Goal: Information Seeking & Learning: Check status

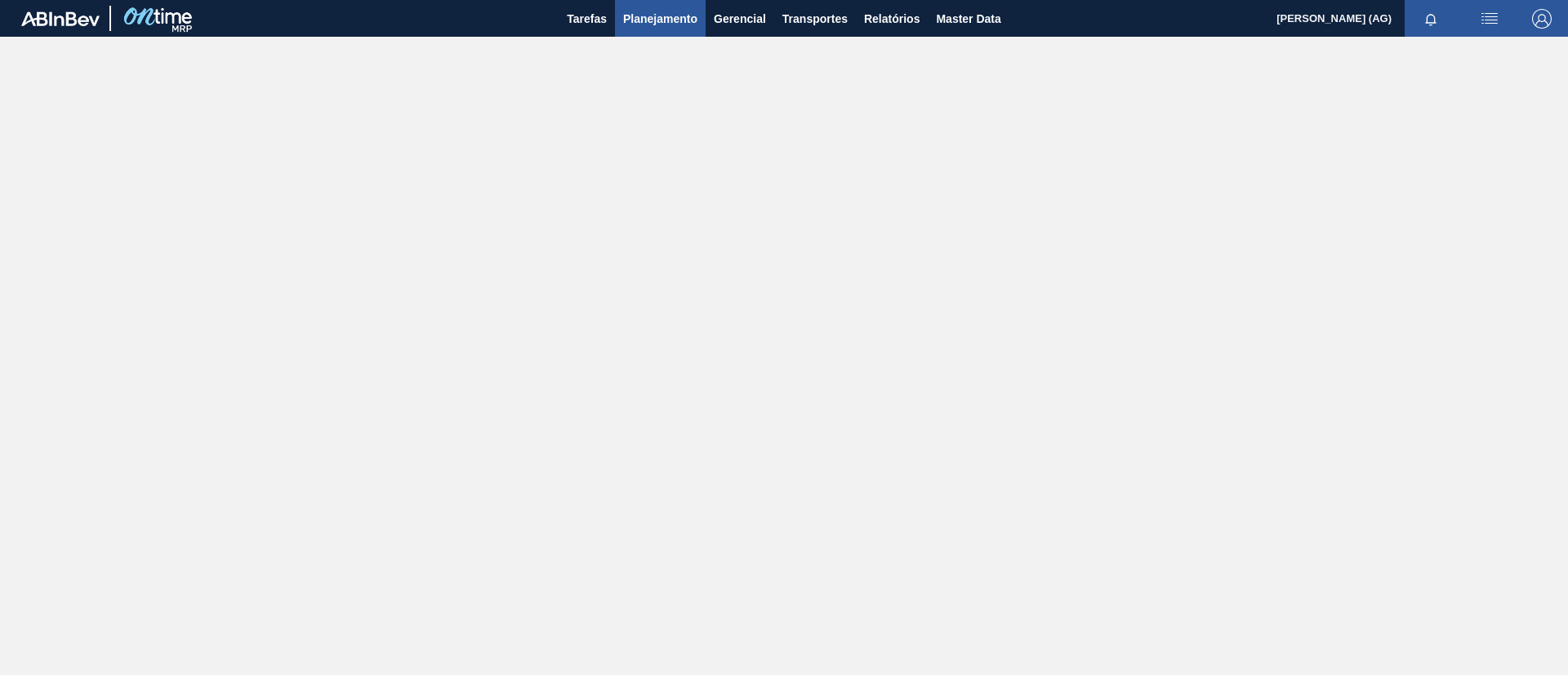
click at [644, 23] on span "Planejamento" at bounding box center [660, 19] width 74 height 20
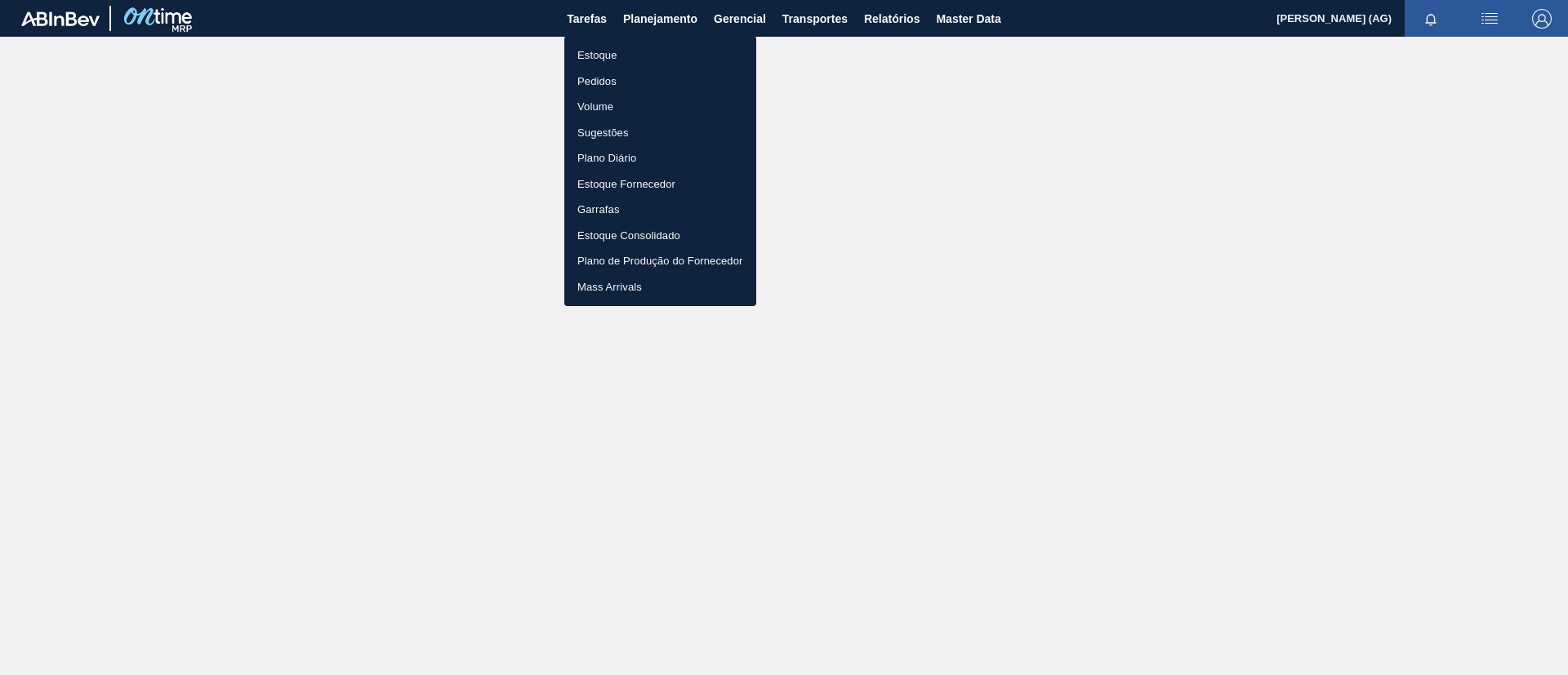
click at [648, 58] on li "Estoque" at bounding box center [660, 55] width 191 height 26
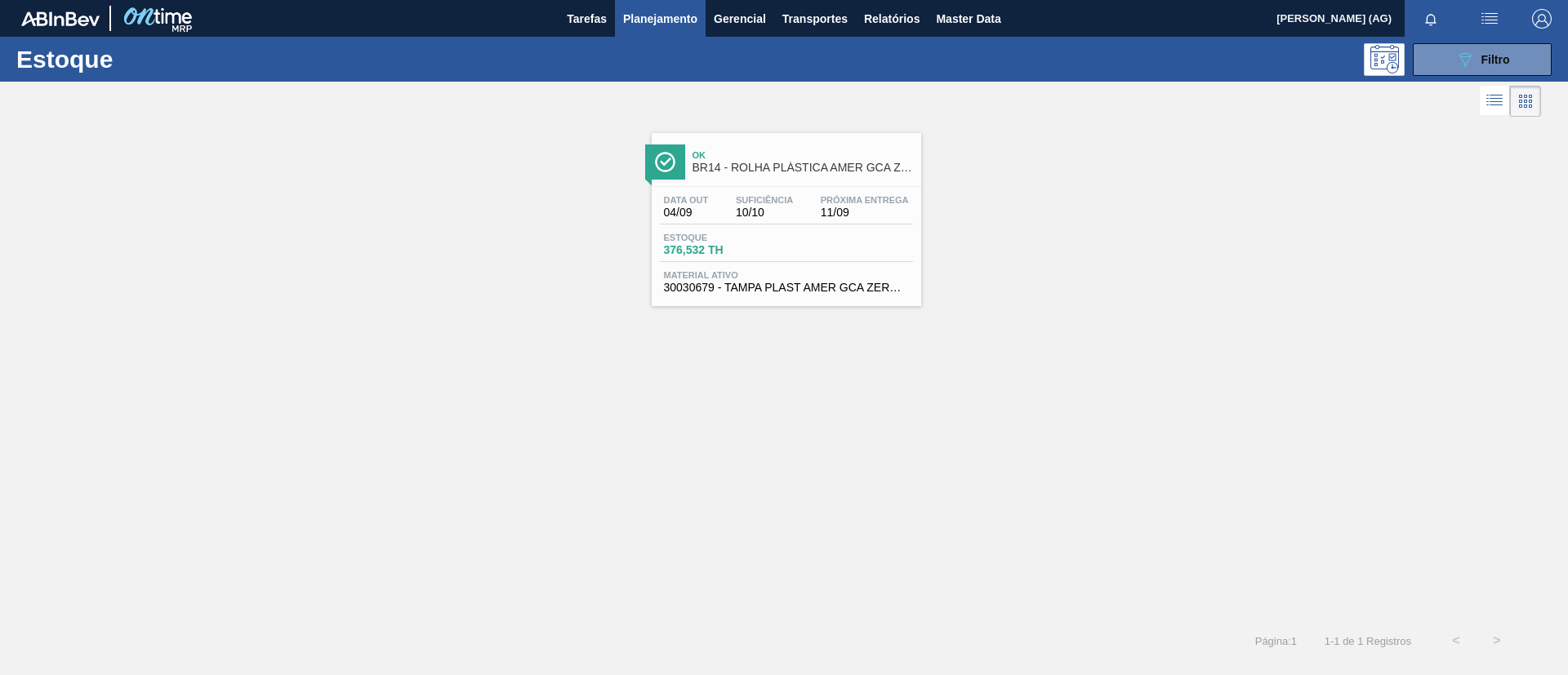
click at [968, 398] on div "Ok BR14 - ROLHA PLÁSTICA AMER GCA ZERO SHORT Data out 04/09 Suficiência 10/10 P…" at bounding box center [784, 371] width 1568 height 500
drag, startPoint x: 1440, startPoint y: 32, endPoint x: 1440, endPoint y: 47, distance: 15.0
click at [1440, 35] on div at bounding box center [1434, 19] width 59 height 37
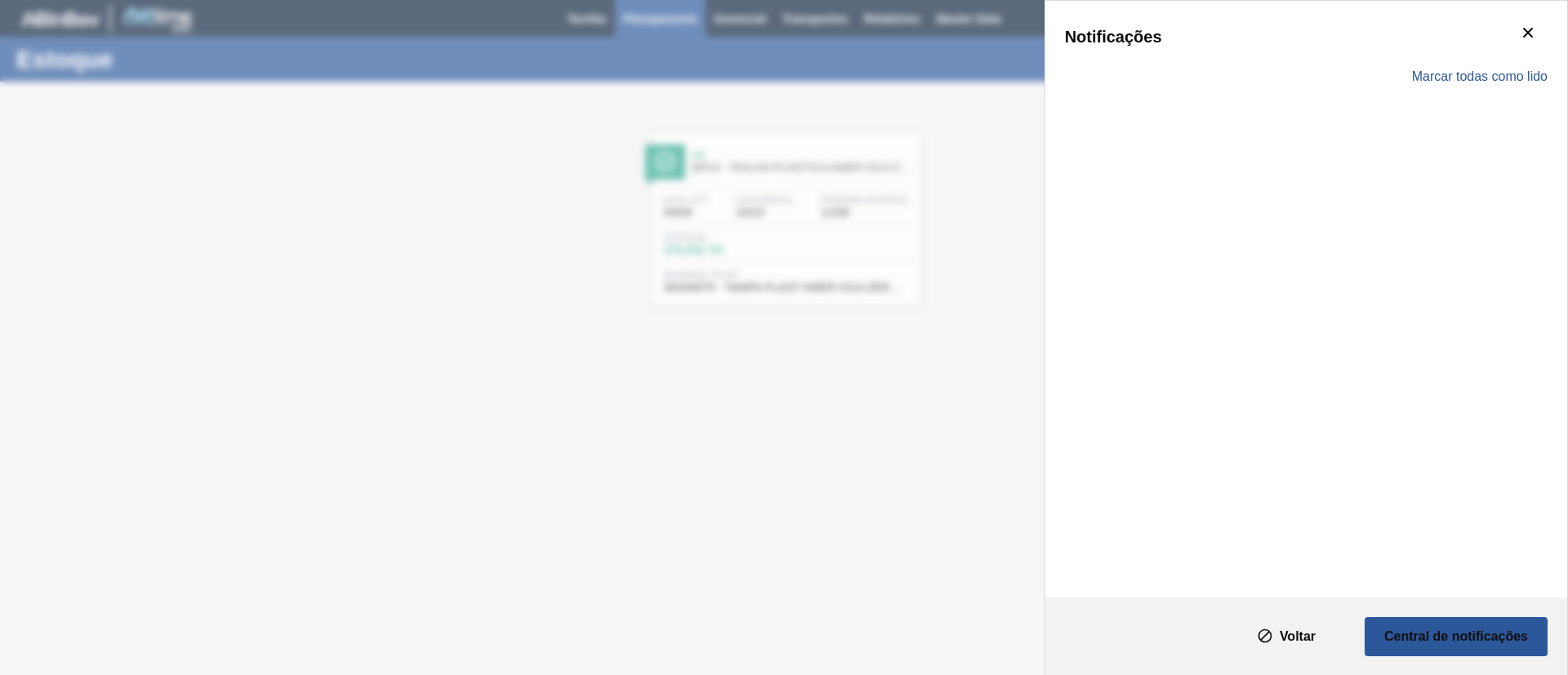
click at [1442, 62] on div "Marcar todas como lido" at bounding box center [1306, 76] width 483 height 47
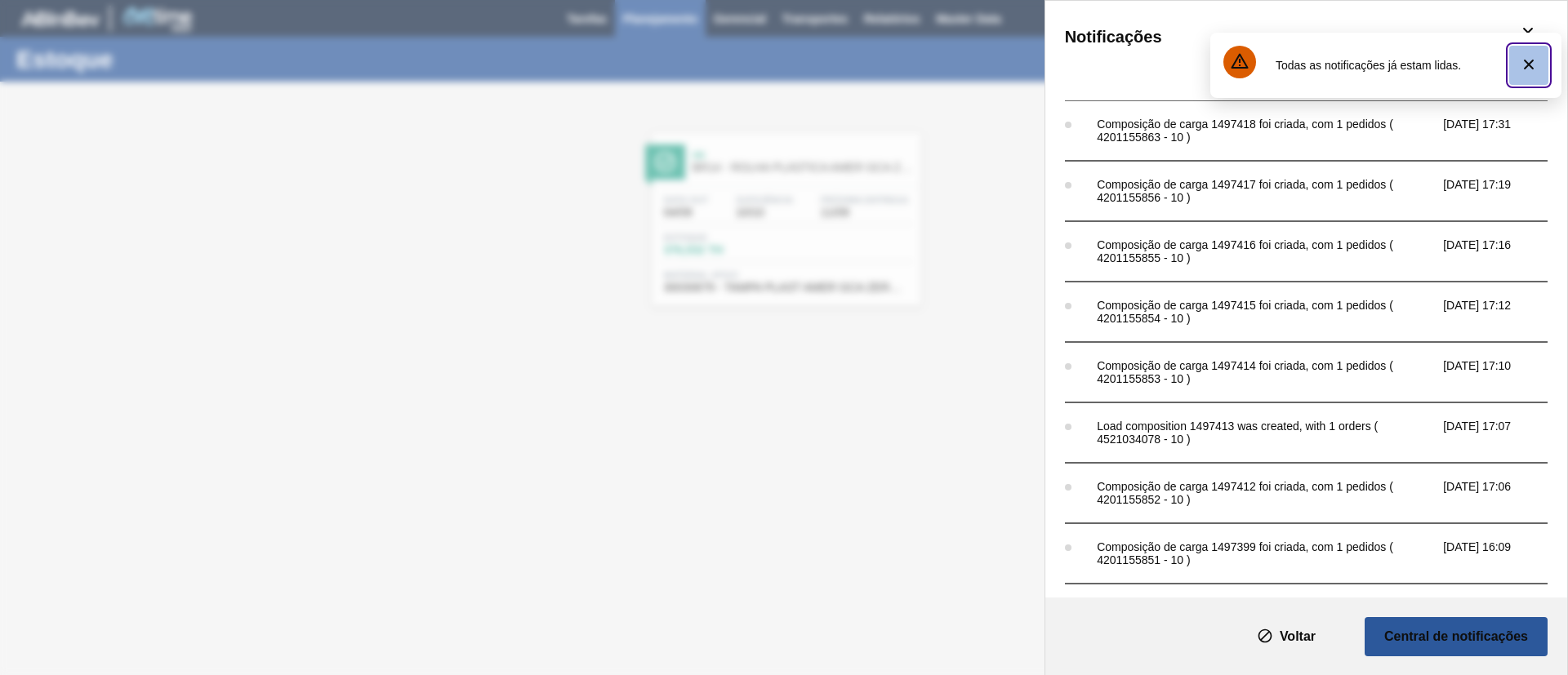
click at [1520, 66] on icon "botão de ícone" at bounding box center [1529, 64] width 20 height 20
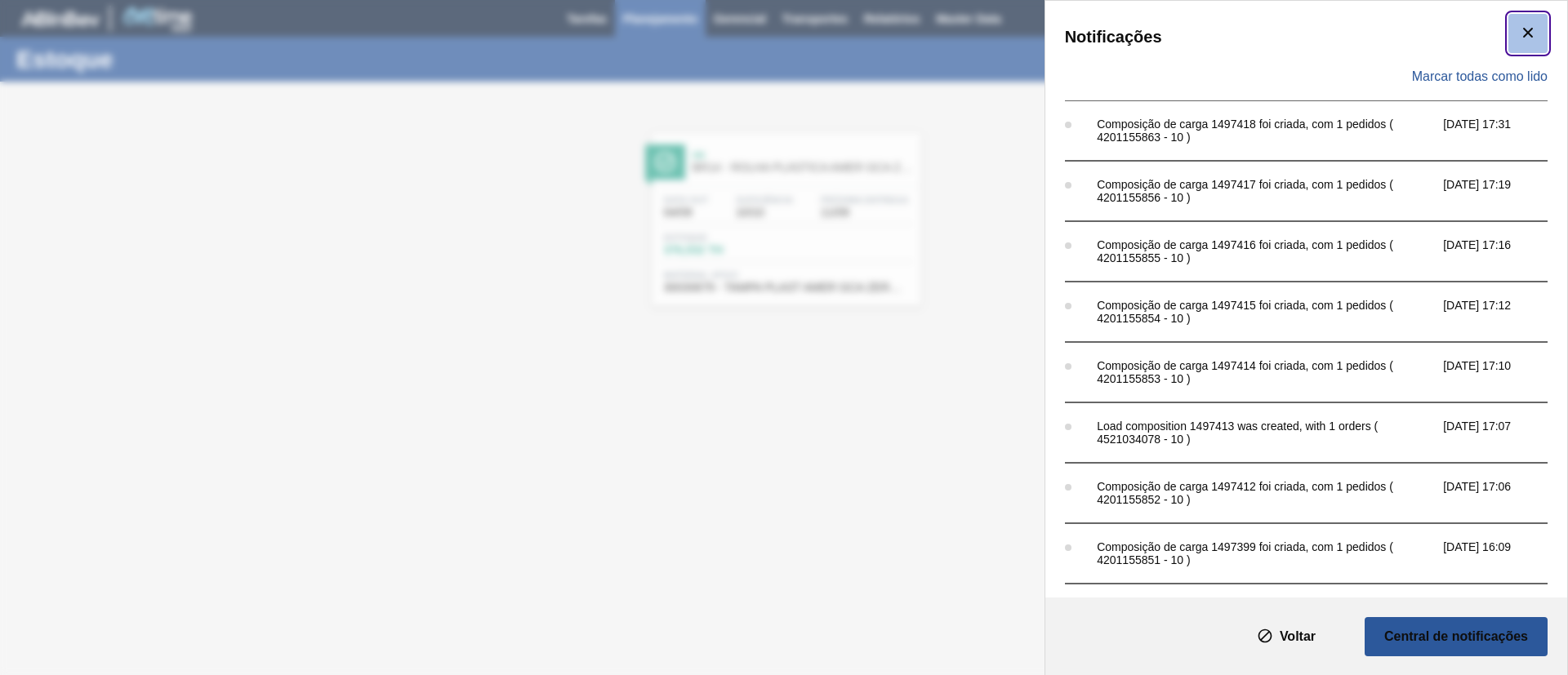
click at [1531, 24] on icon "botão de ícone" at bounding box center [1528, 32] width 20 height 20
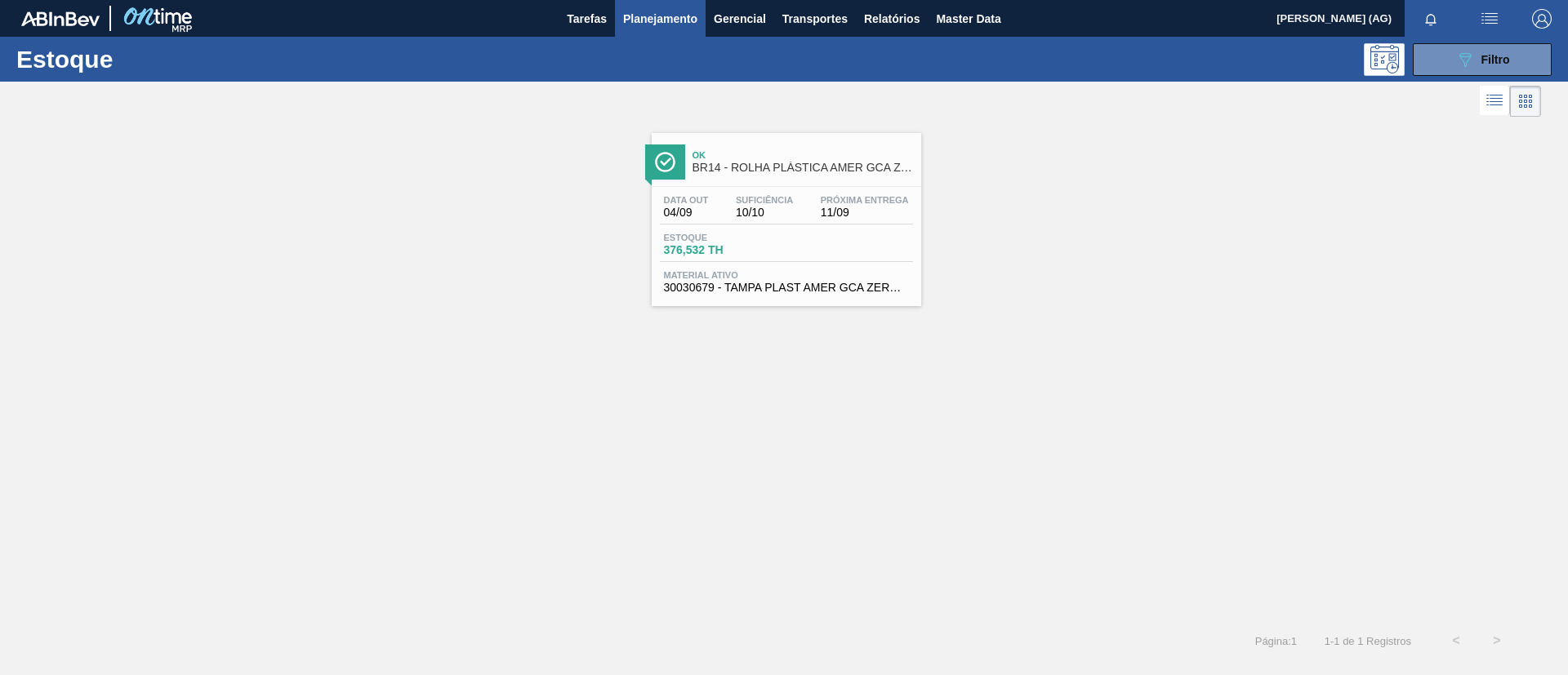
click at [1470, 87] on div at bounding box center [770, 102] width 1541 height 39
click at [1459, 67] on icon "089F7B8B-B2A5-4AFE-B5C0-19BA573D28AC" at bounding box center [1465, 60] width 20 height 20
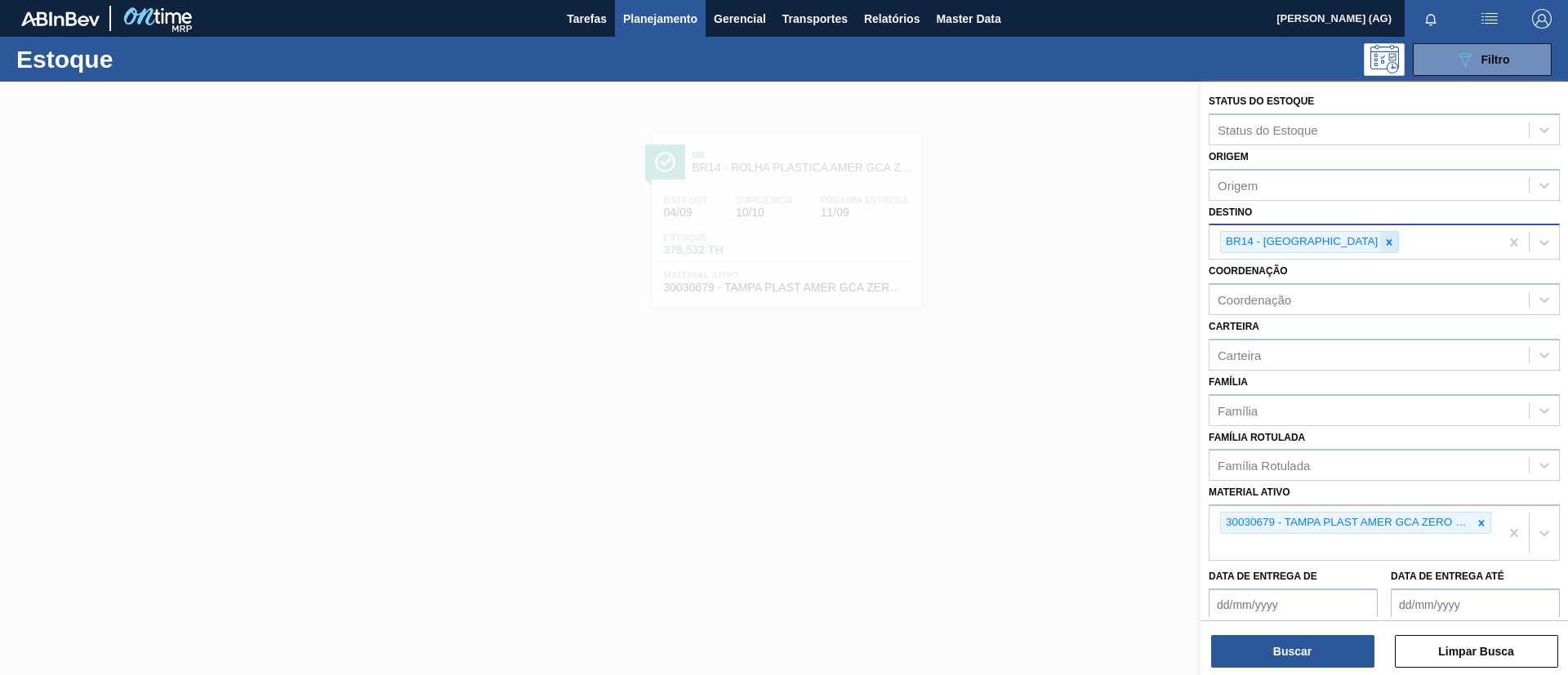
click at [1380, 249] on div at bounding box center [1389, 241] width 18 height 21
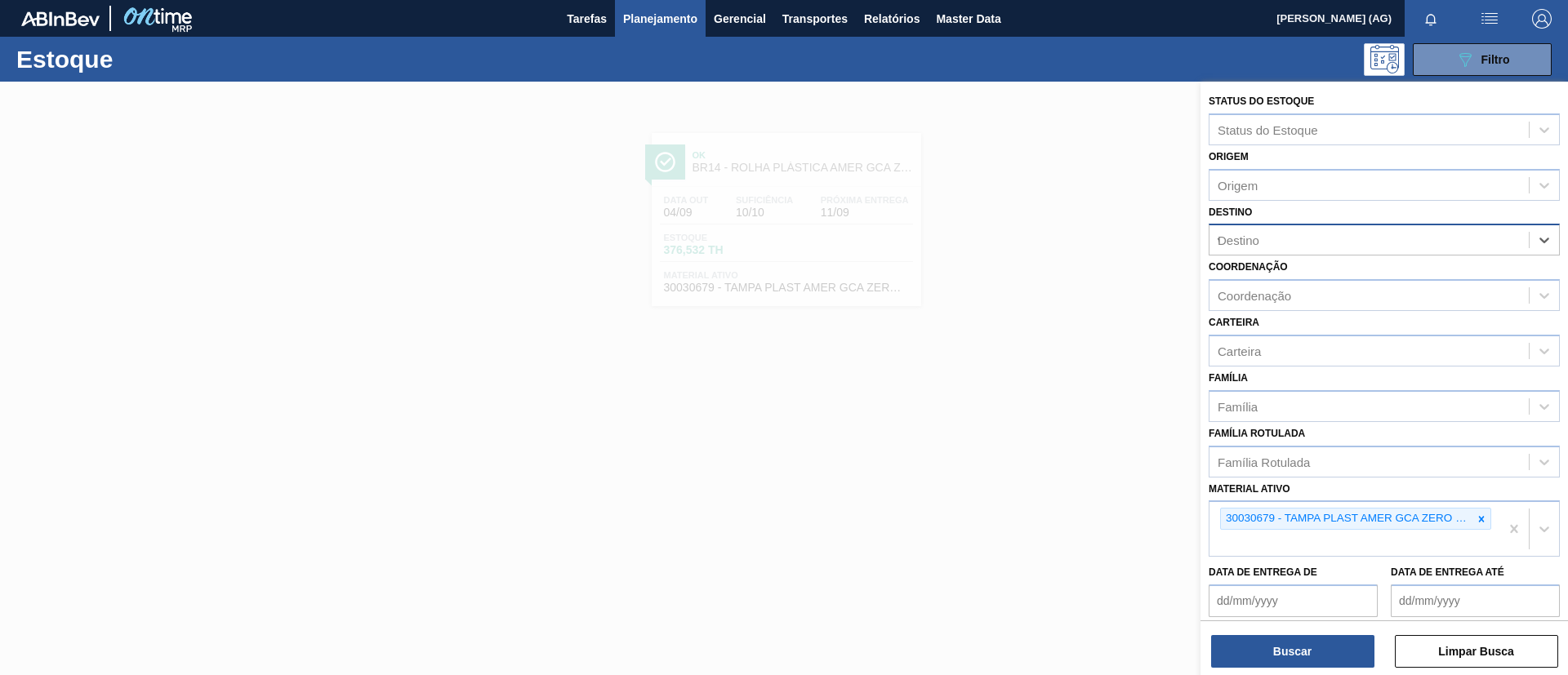
type input "via"
drag, startPoint x: 1348, startPoint y: 281, endPoint x: 1357, endPoint y: 313, distance: 33.2
click at [1347, 281] on div "BR22 - Viamão" at bounding box center [1383, 280] width 351 height 30
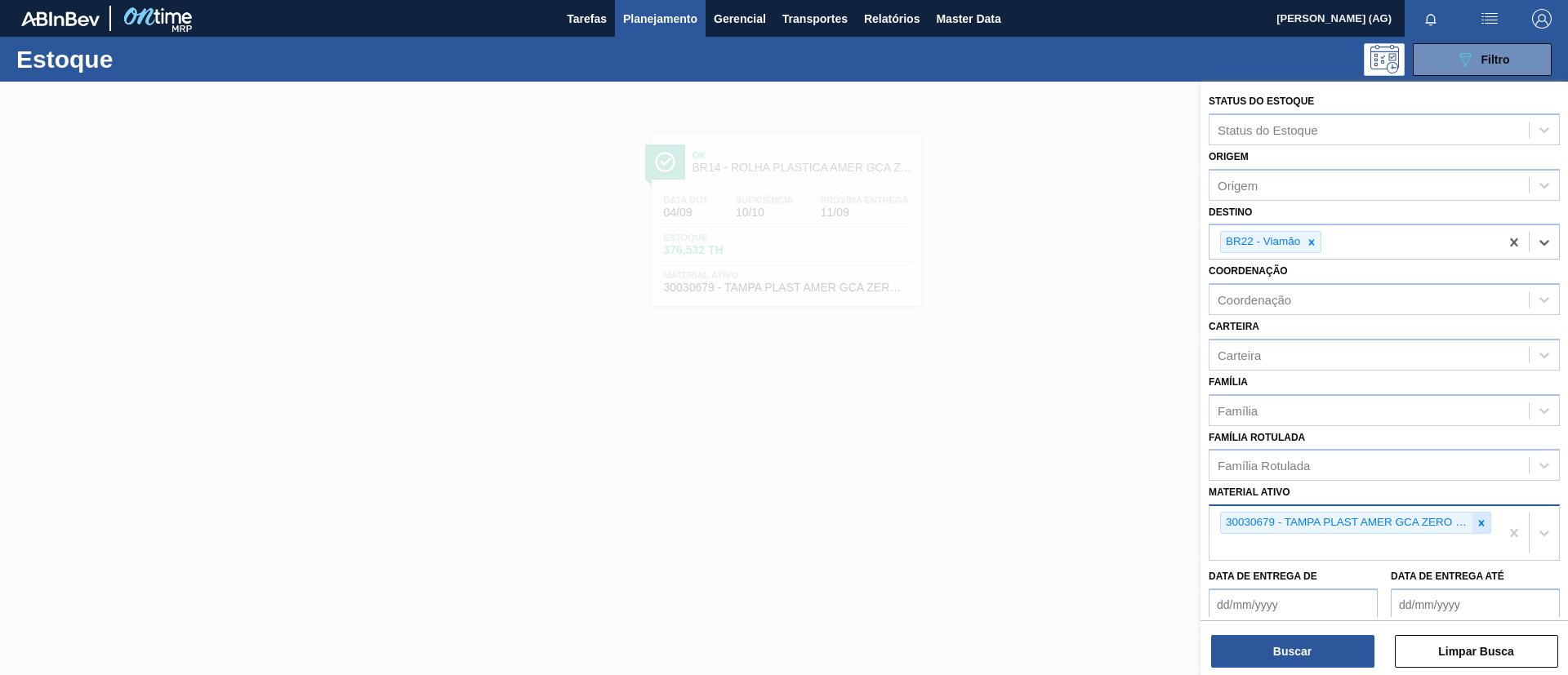
click at [1477, 518] on icon at bounding box center [1481, 524] width 12 height 12
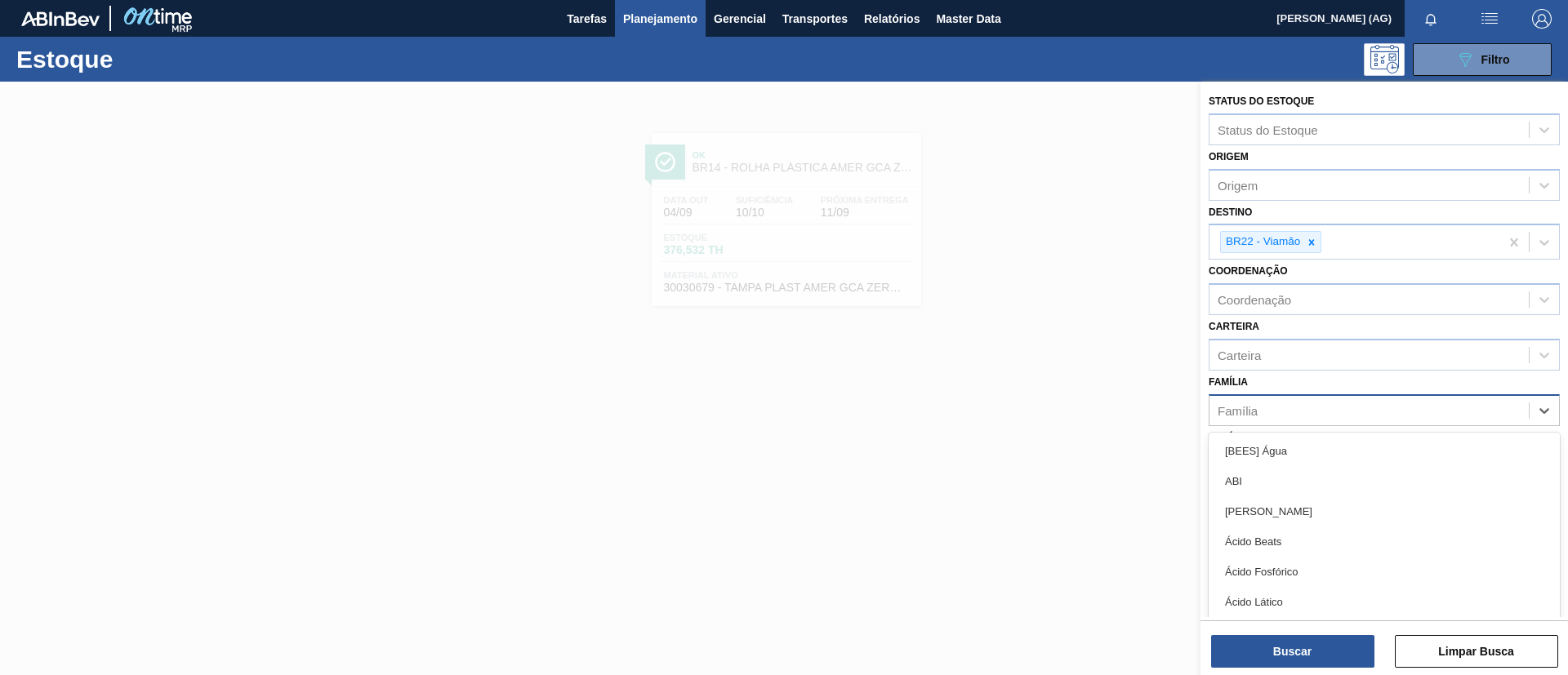
click at [1340, 417] on div "Família" at bounding box center [1369, 410] width 319 height 23
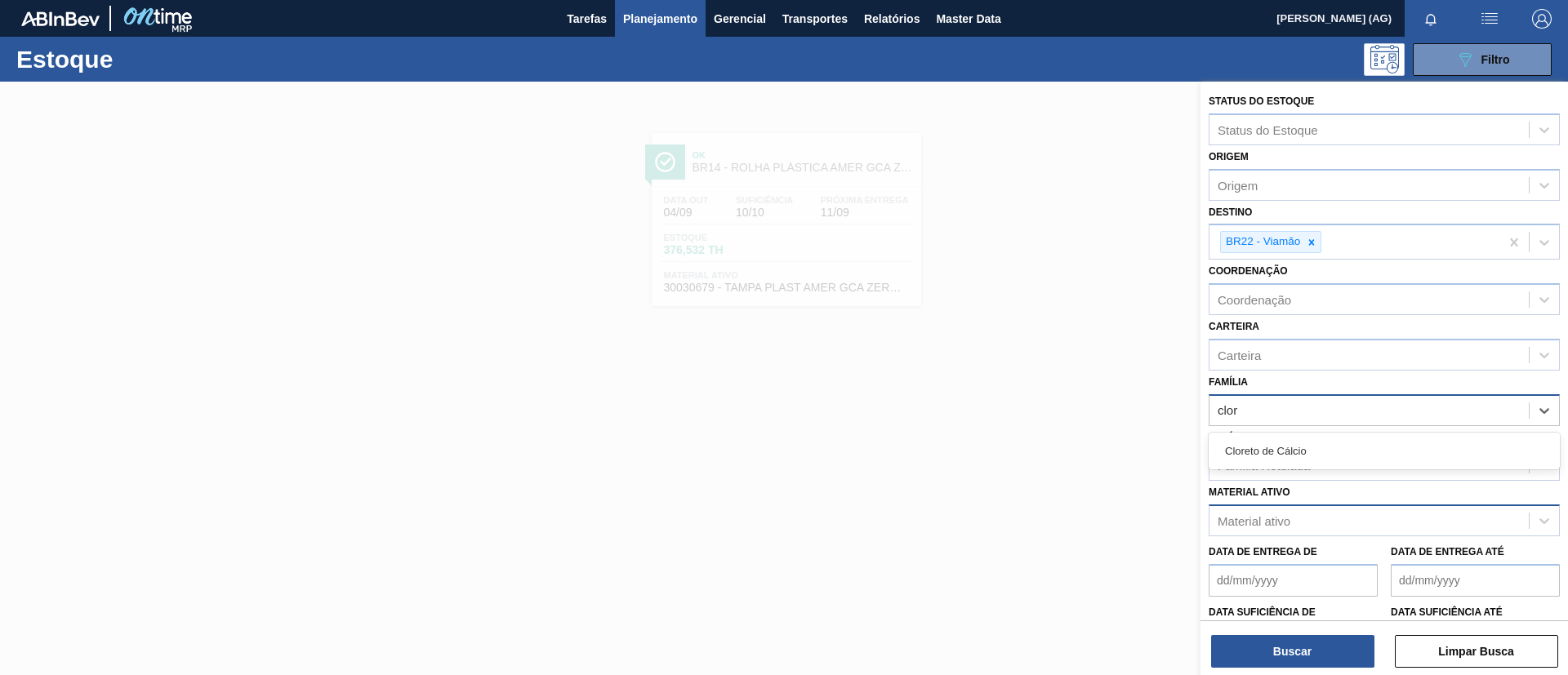
type input "clore"
drag, startPoint x: 1331, startPoint y: 443, endPoint x: 1311, endPoint y: 512, distance: 71.8
click at [1331, 443] on div "Cloreto de Cálcio" at bounding box center [1383, 450] width 351 height 30
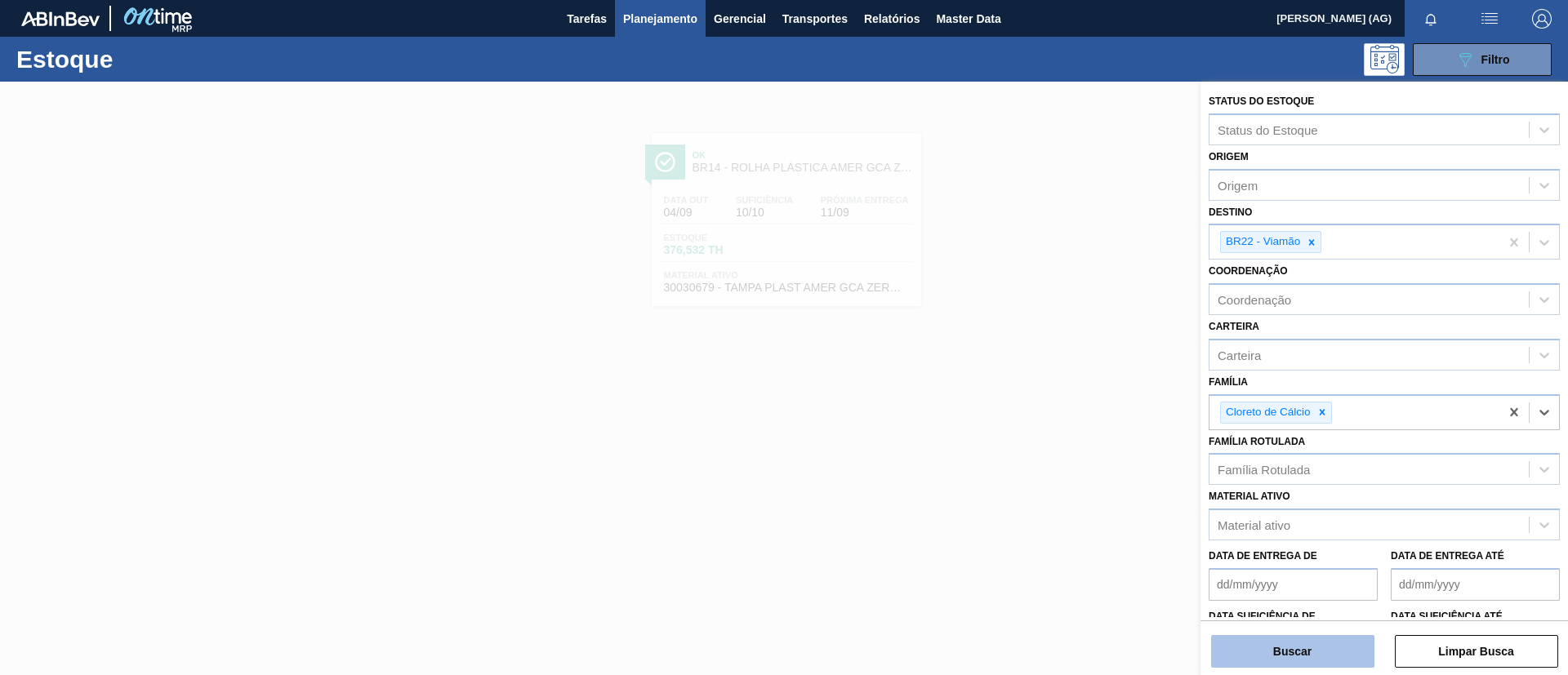
click at [1286, 647] on button "Buscar" at bounding box center [1293, 651] width 163 height 32
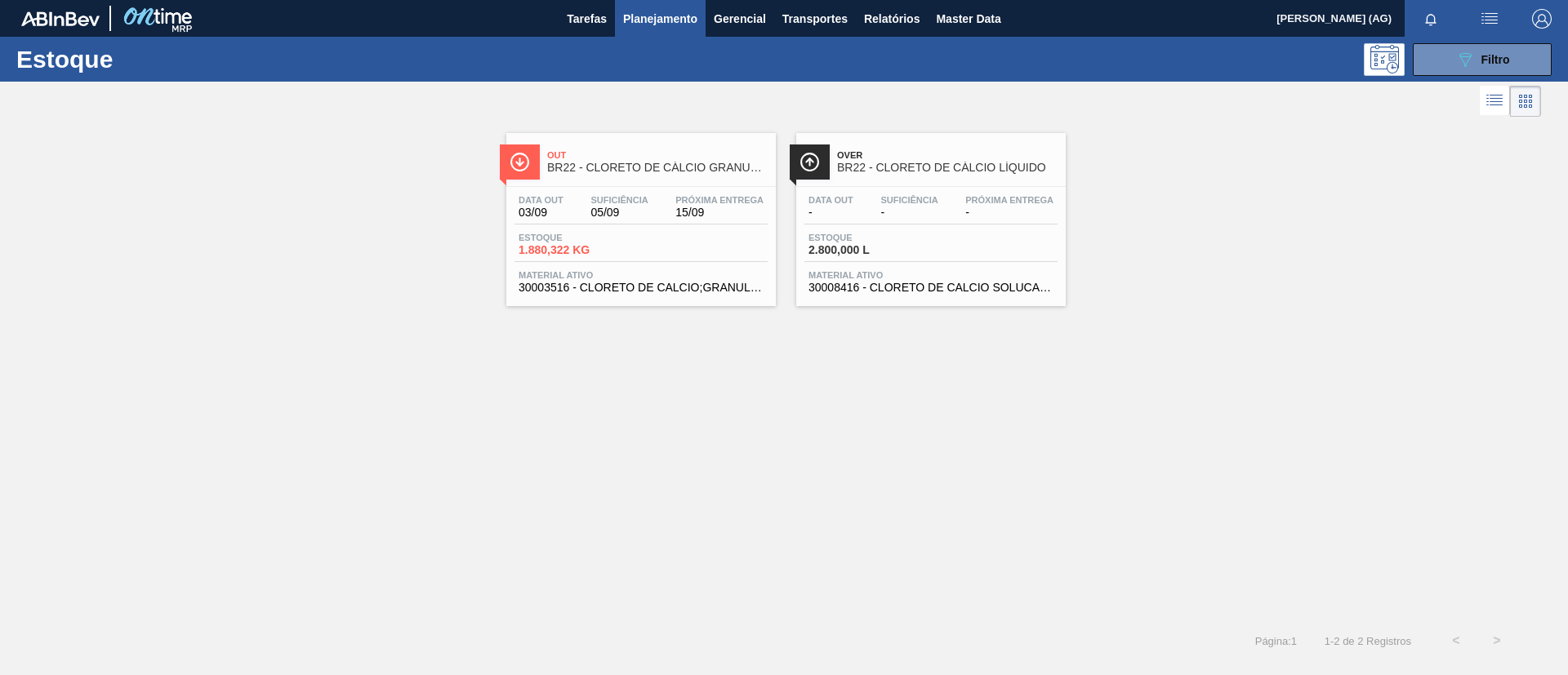
click at [525, 159] on img at bounding box center [520, 161] width 21 height 21
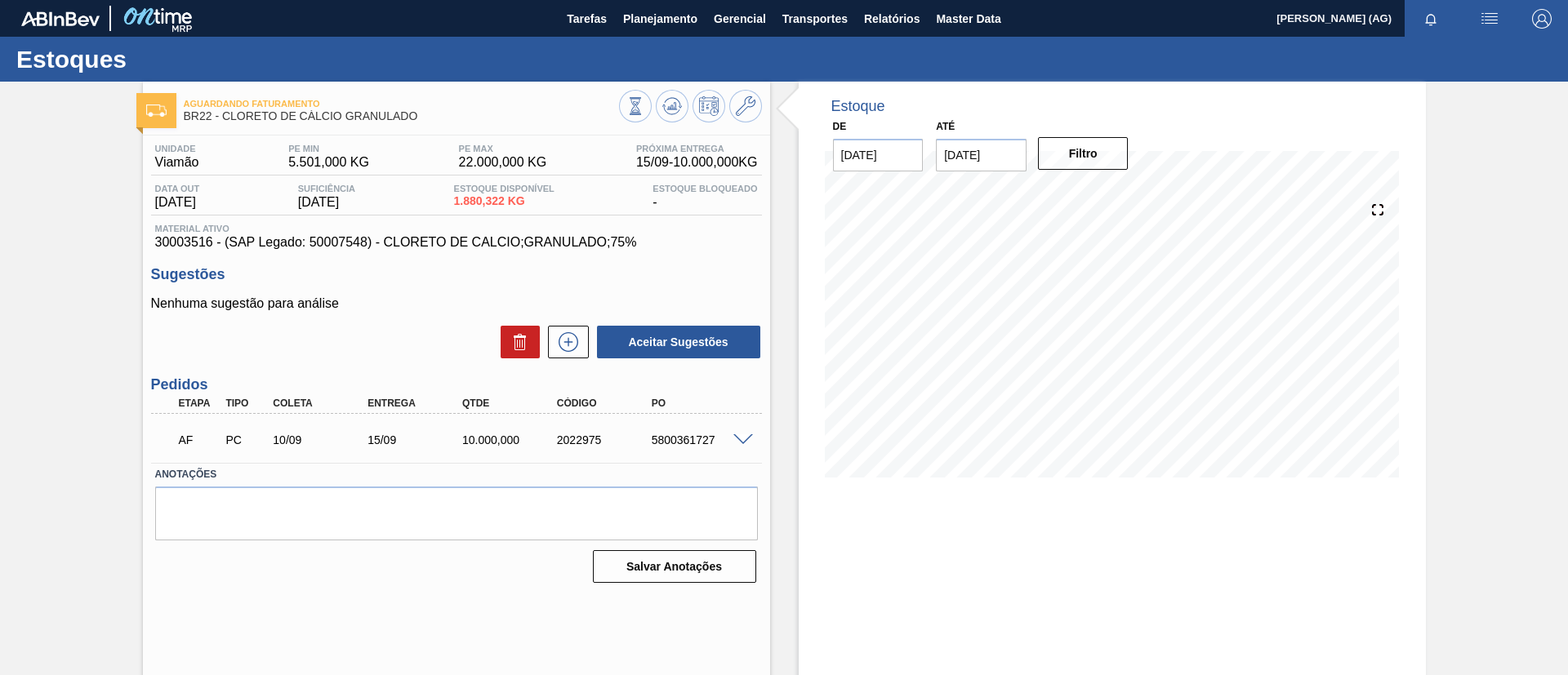
click at [736, 448] on div "AF PC 10/09 15/09 10.000,000 2022975 5800361727" at bounding box center [456, 439] width 611 height 41
click at [741, 441] on span at bounding box center [743, 441] width 20 height 13
